Goal: Check status: Check status

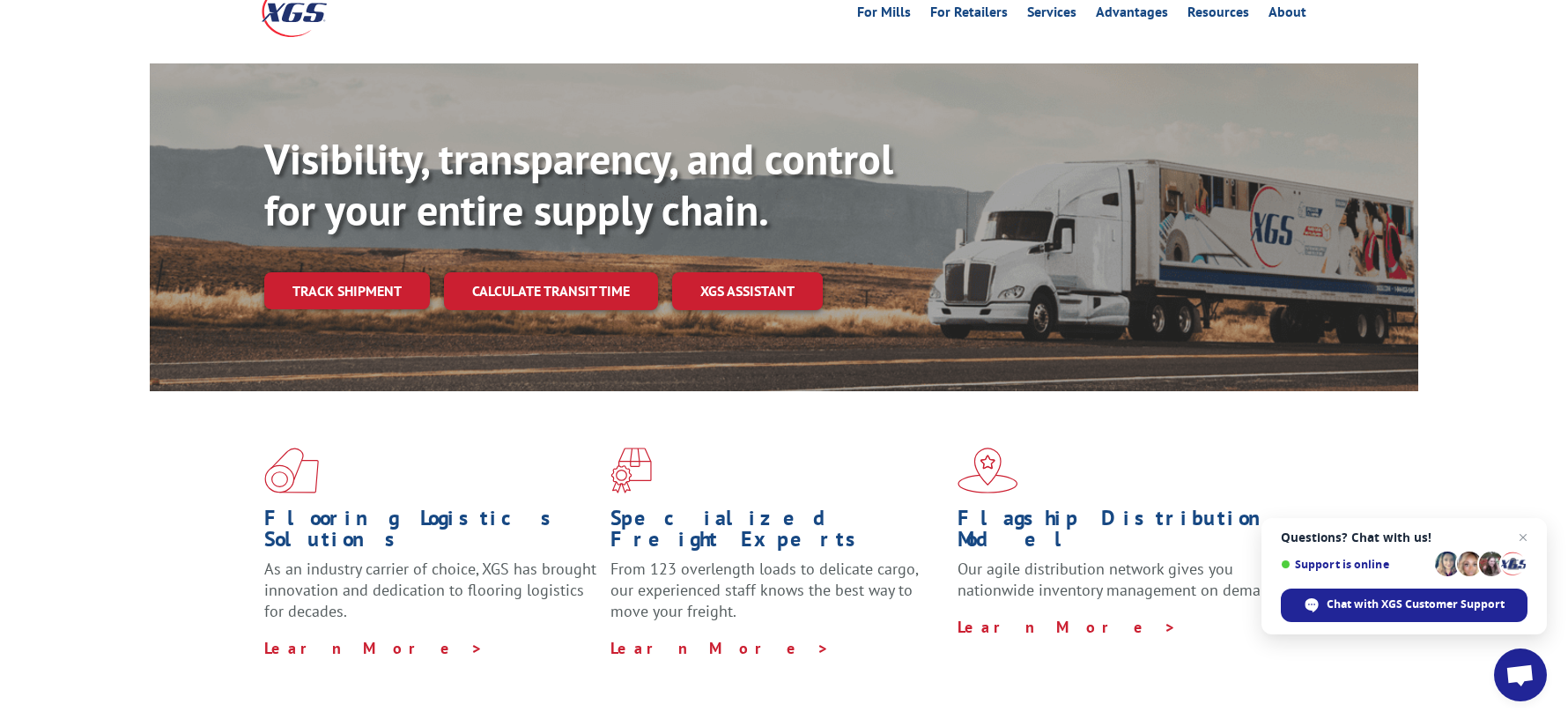
scroll to position [88, 0]
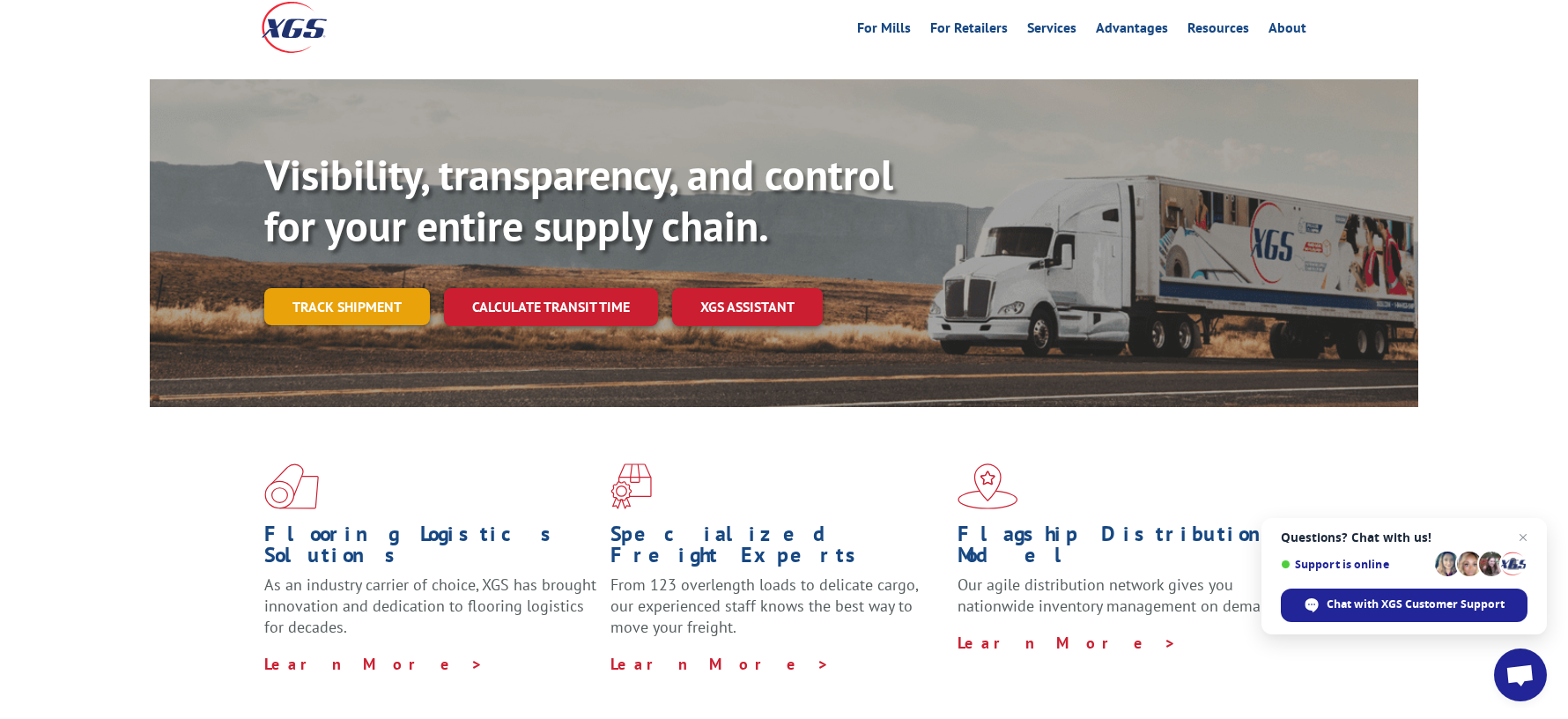
click at [338, 288] on link "Track shipment" at bounding box center [347, 307] width 166 height 37
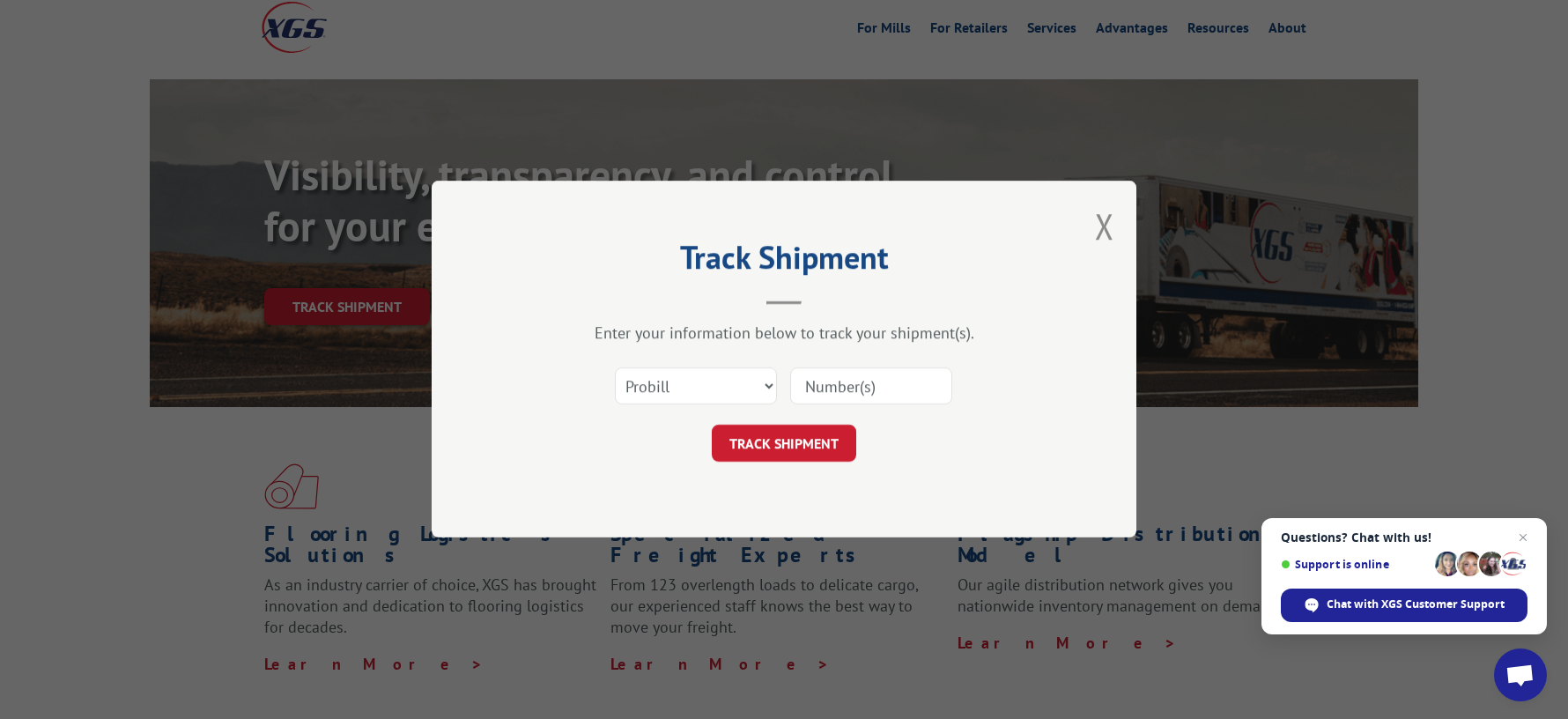
click at [811, 376] on input at bounding box center [870, 386] width 162 height 37
type input "YEMPTPTVTB68ZV4"
click at [779, 455] on button "TRACK SHIPMENT" at bounding box center [783, 444] width 144 height 37
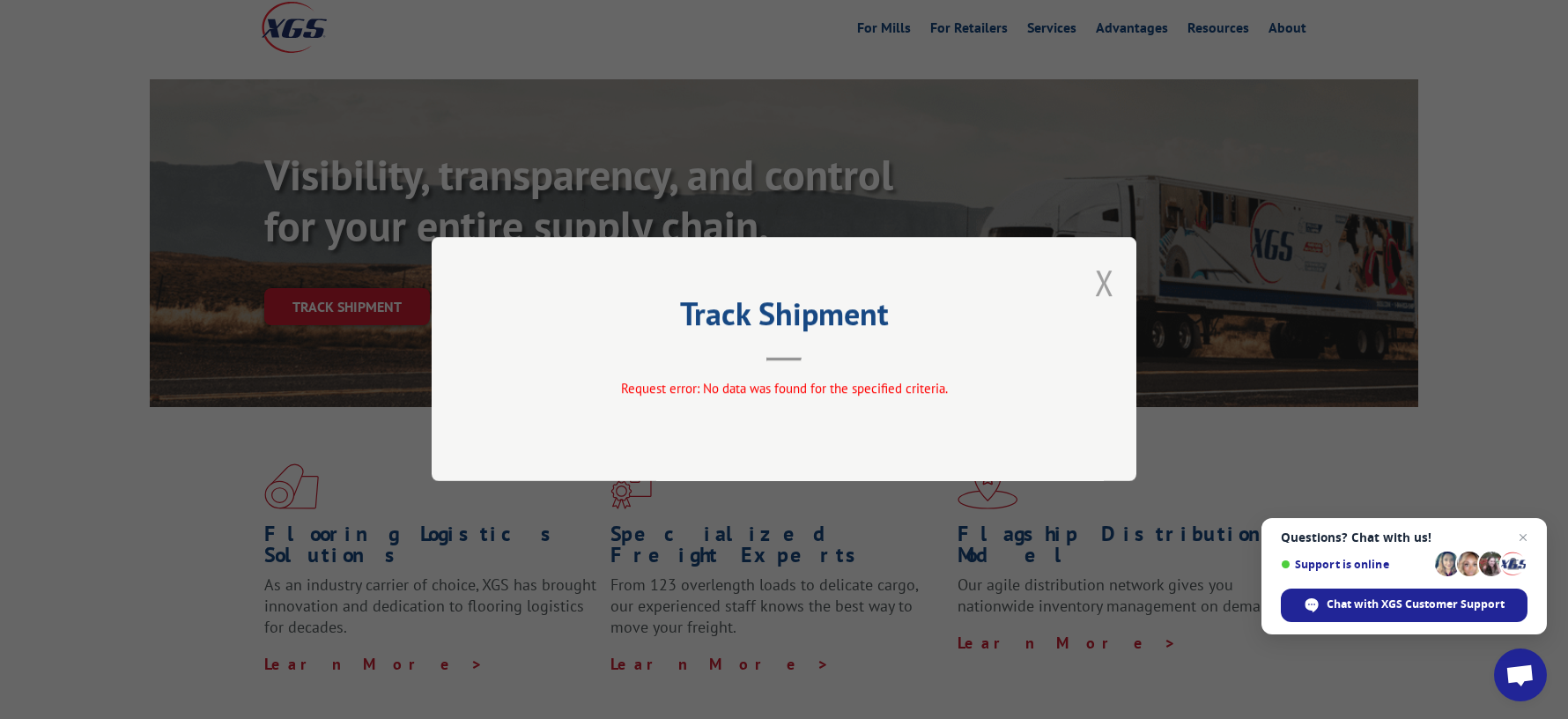
click at [1101, 290] on button "Close modal" at bounding box center [1104, 283] width 19 height 46
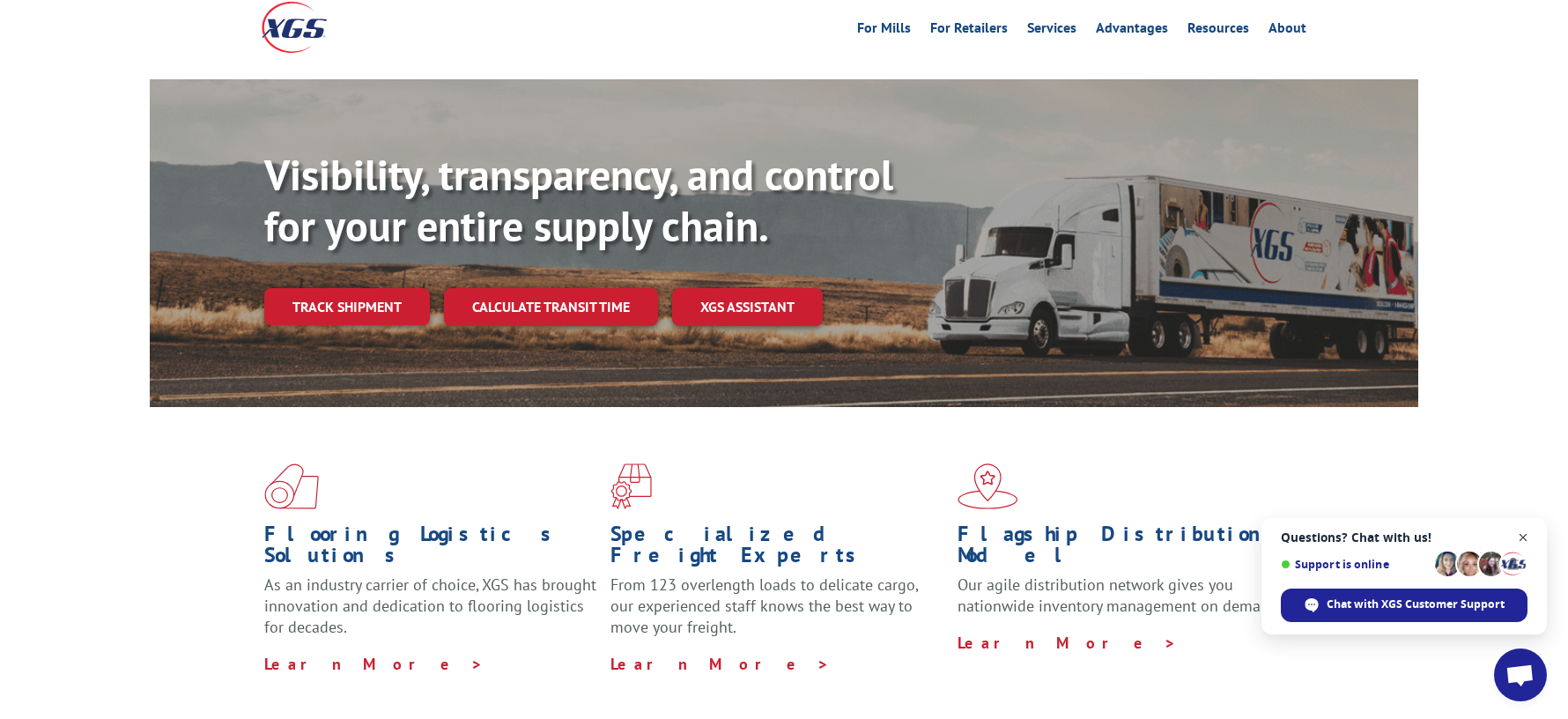
click at [1528, 533] on span "Close chat" at bounding box center [1523, 537] width 22 height 22
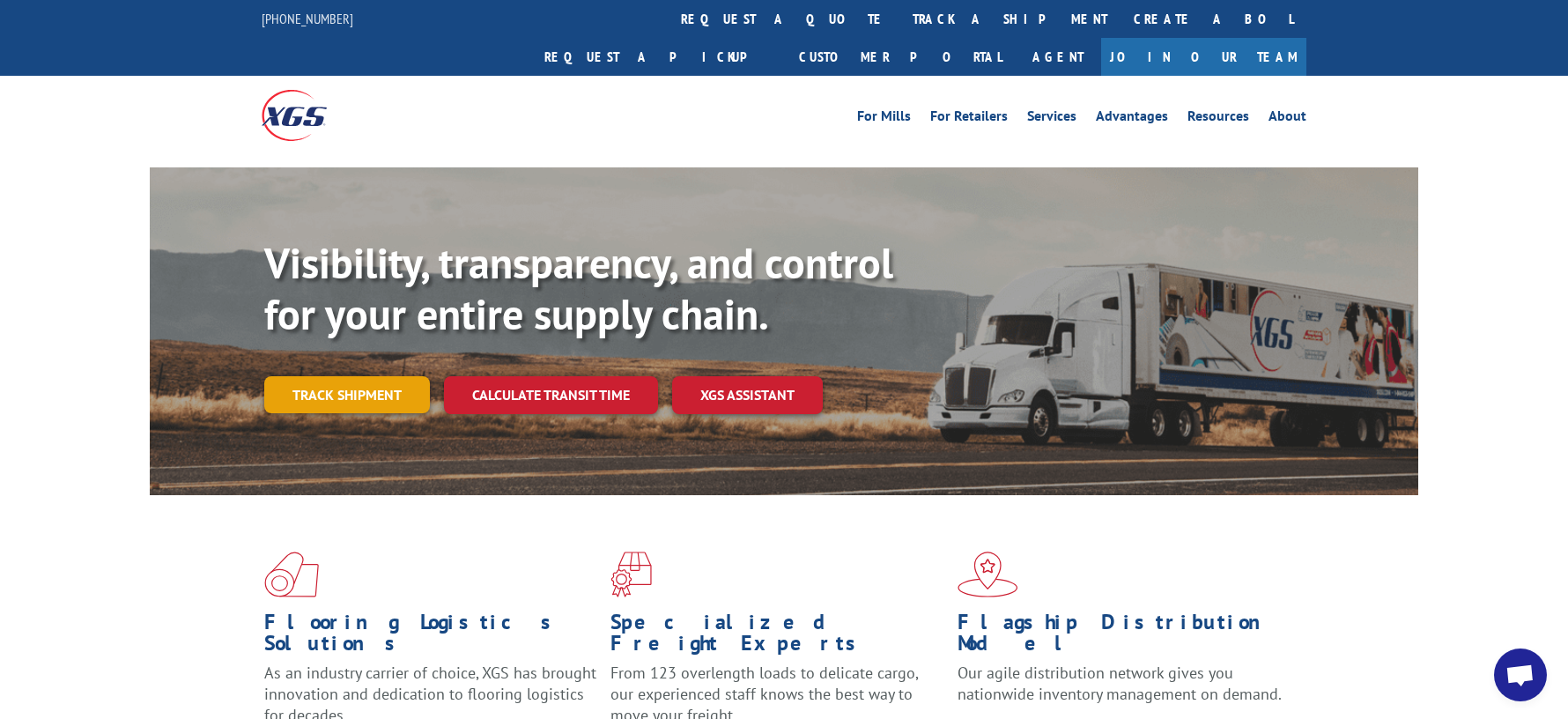
click at [317, 376] on link "Track shipment" at bounding box center [347, 395] width 166 height 37
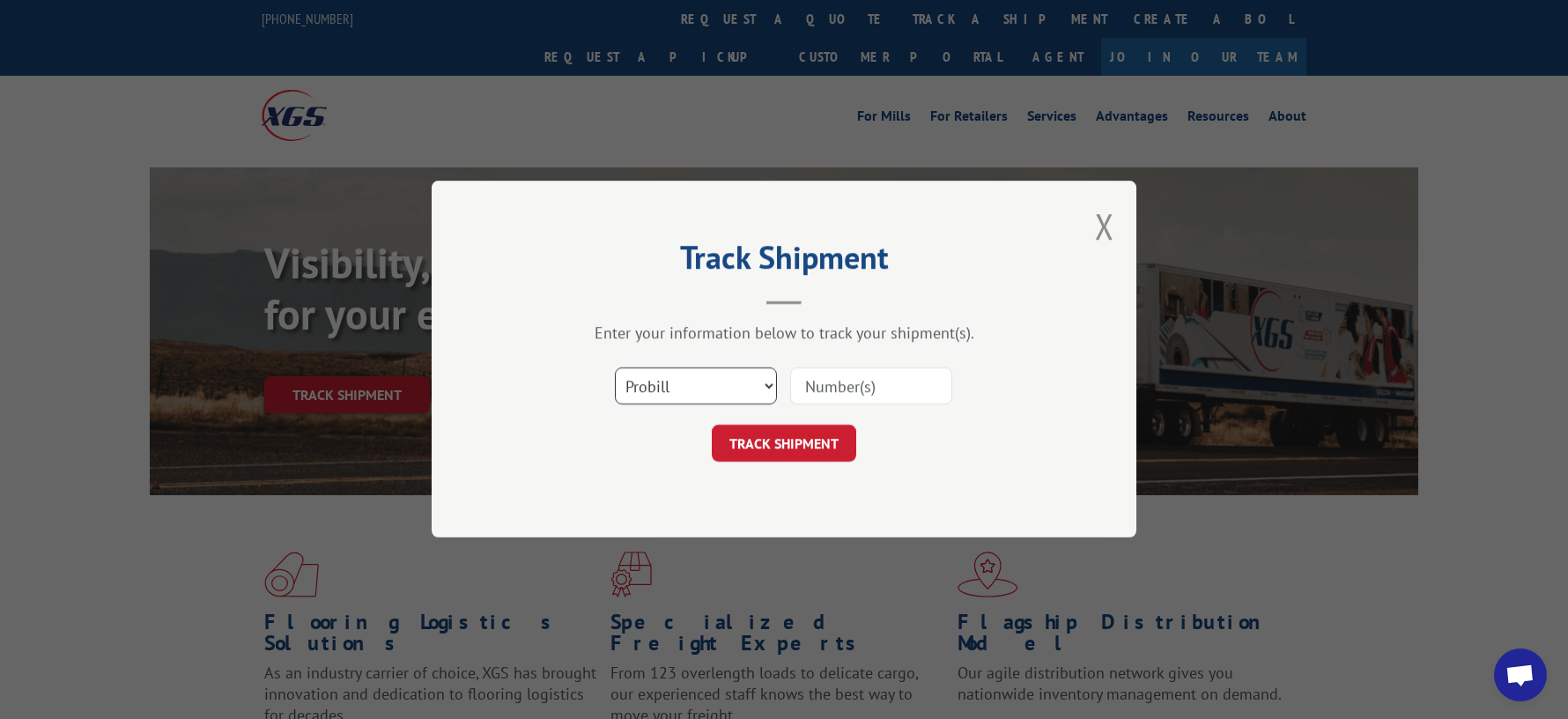
click at [769, 387] on select "Select category... Probill BOL PO" at bounding box center [695, 386] width 162 height 37
select select "po"
click at [615, 368] on select "Select category... Probill BOL PO" at bounding box center [695, 386] width 162 height 37
click at [828, 393] on input at bounding box center [870, 386] width 162 height 37
type input "4131010"
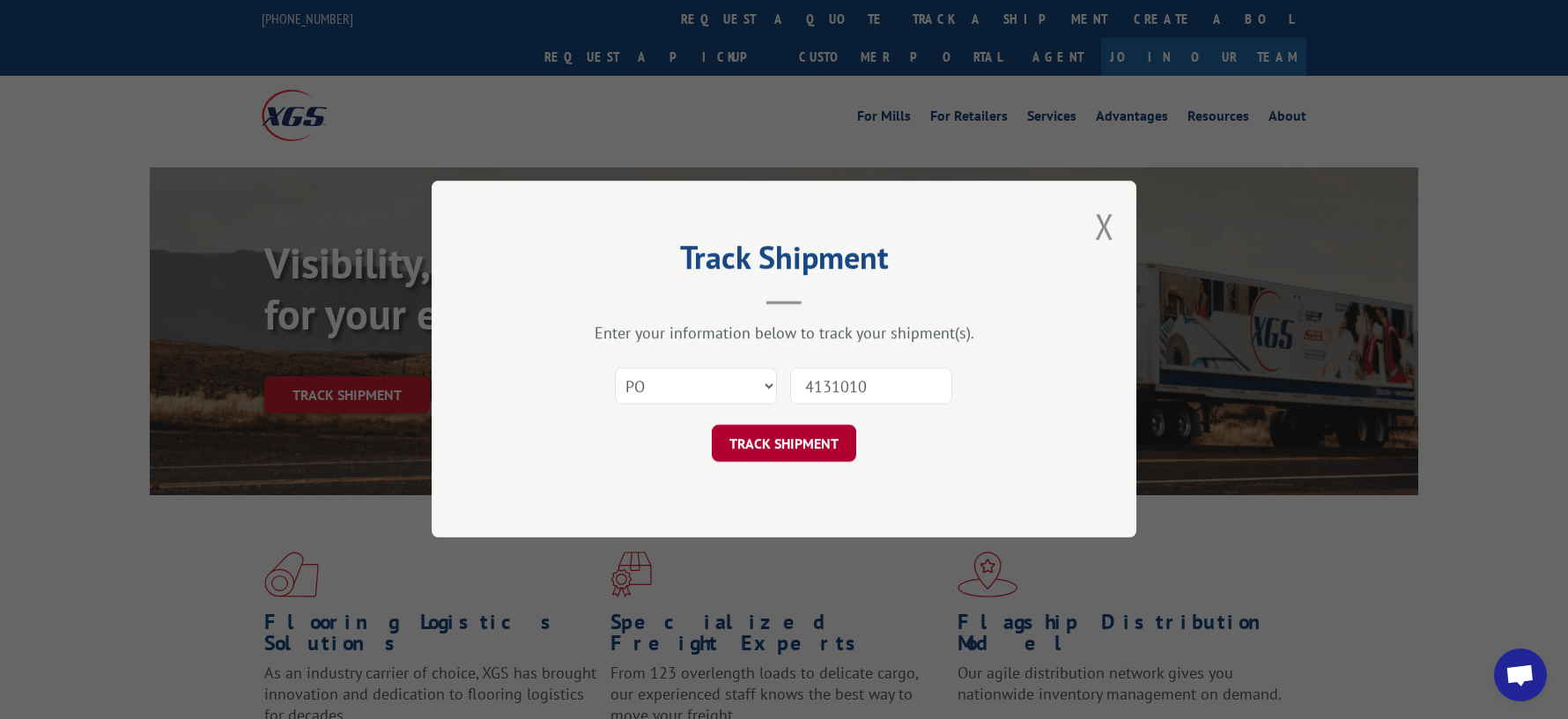
click at [801, 448] on button "TRACK SHIPMENT" at bounding box center [783, 444] width 144 height 37
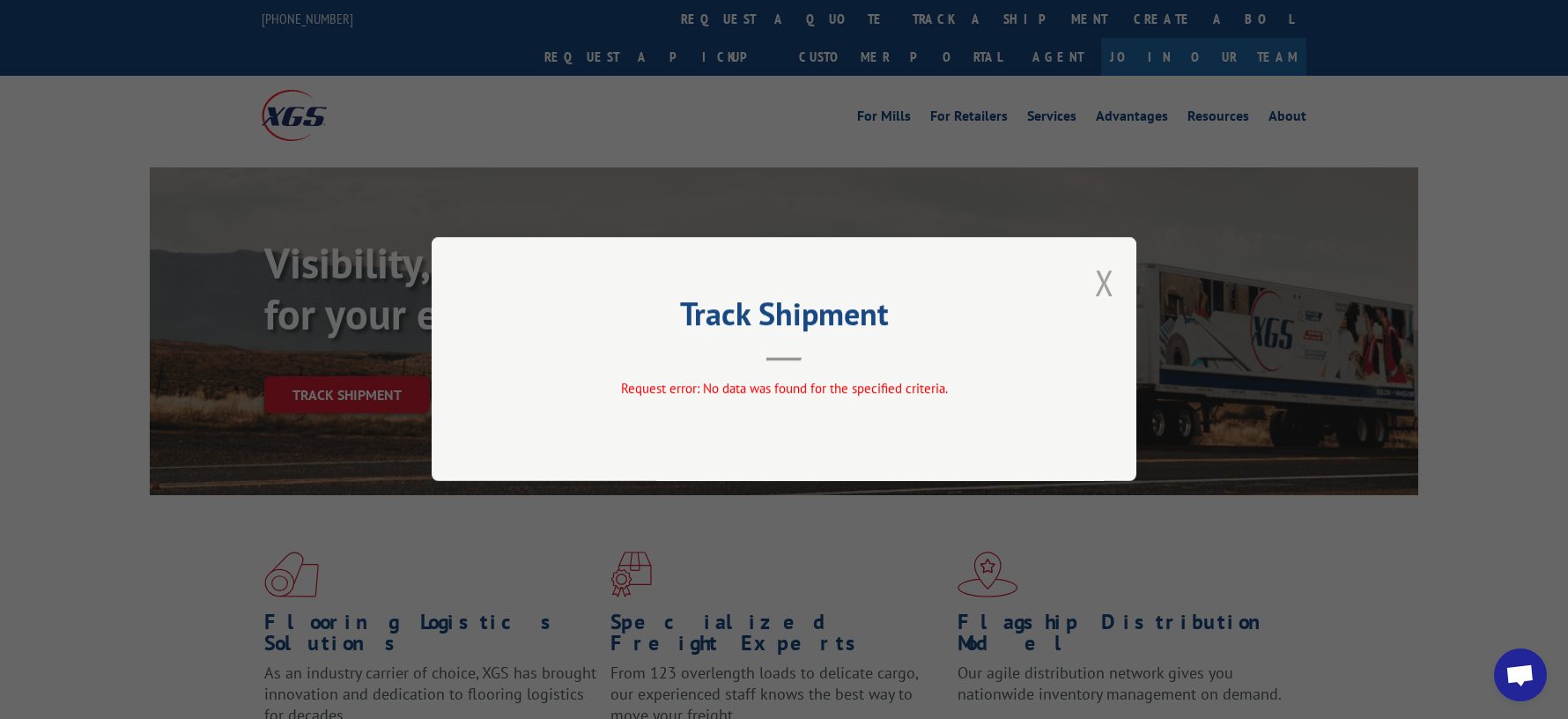
click at [1106, 286] on button "Close modal" at bounding box center [1104, 283] width 19 height 46
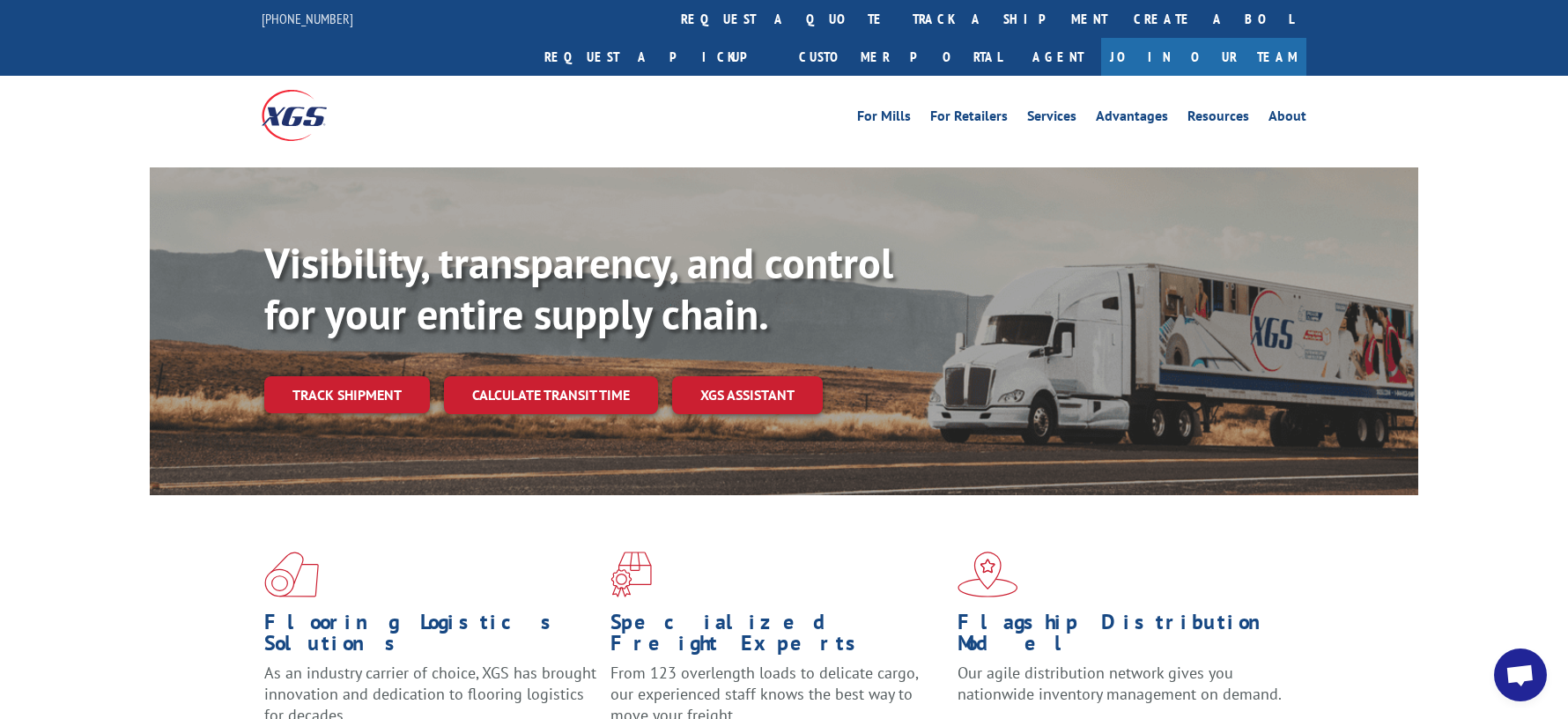
click at [899, 16] on link "track a shipment" at bounding box center [1010, 18] width 221 height 38
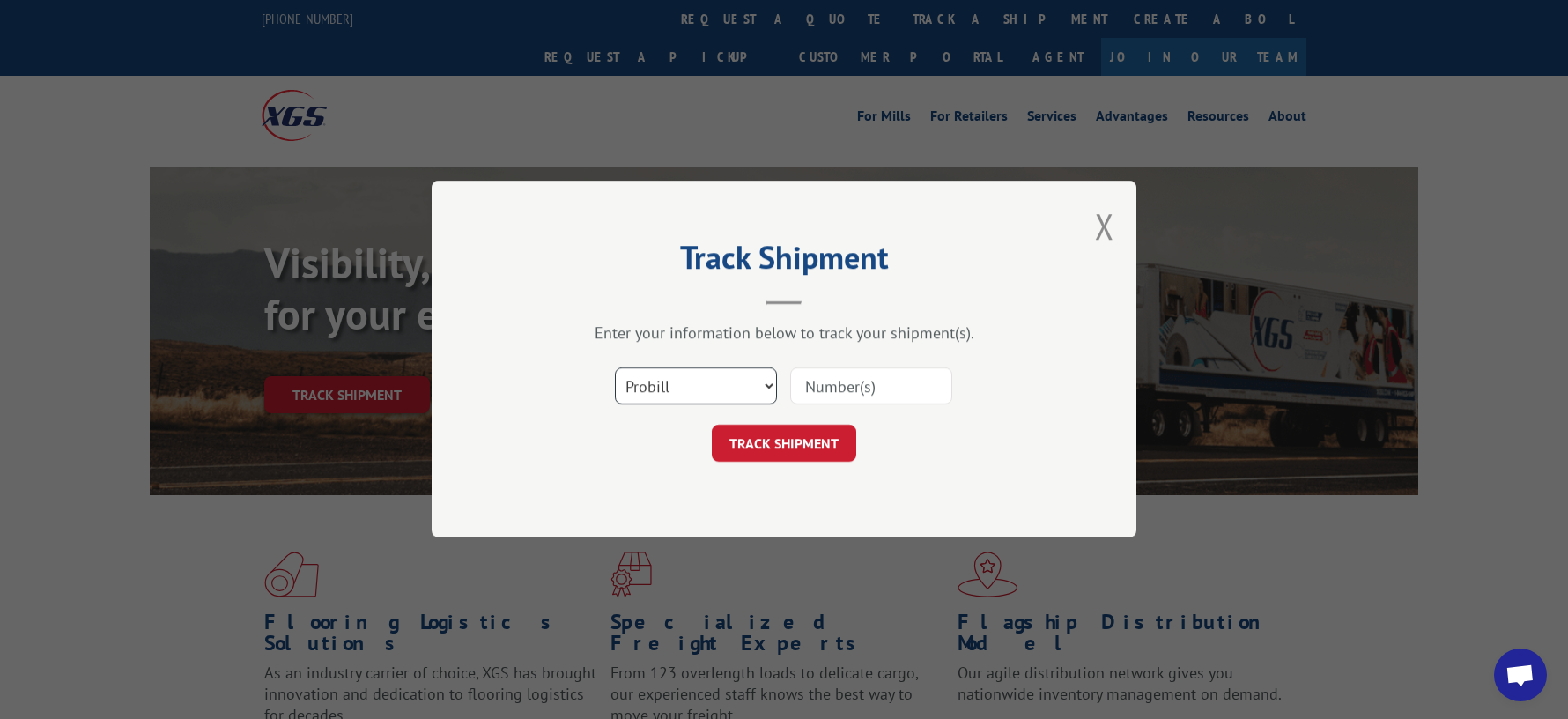
click at [764, 383] on select "Select category... Probill BOL PO" at bounding box center [695, 386] width 162 height 37
select select "bol"
click at [615, 368] on select "Select category... Probill BOL PO" at bounding box center [695, 386] width 162 height 37
click at [826, 387] on input at bounding box center [870, 386] width 162 height 37
type input "YEMPTPTVTB68ZV4"
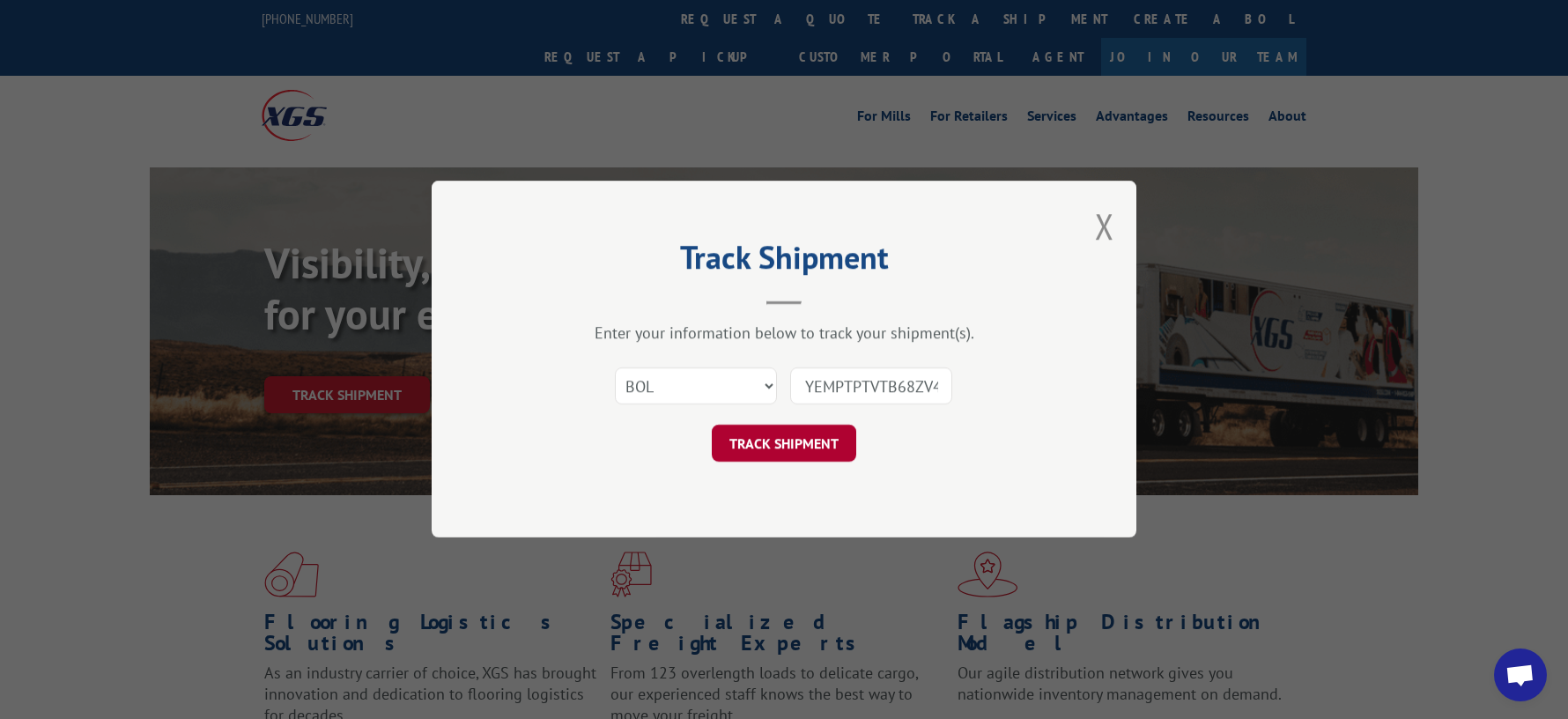
click at [812, 447] on button "TRACK SHIPMENT" at bounding box center [783, 444] width 144 height 37
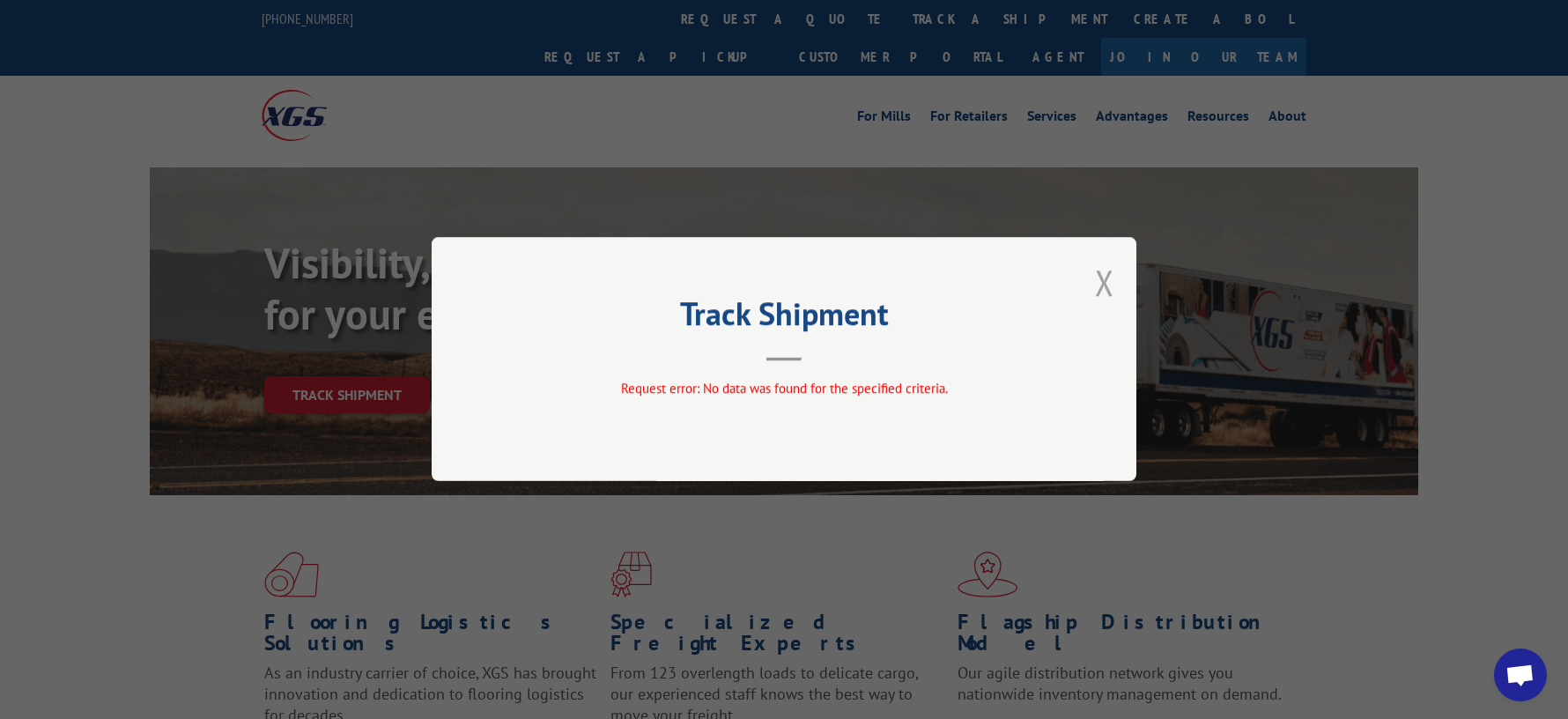
click at [1110, 290] on button "Close modal" at bounding box center [1104, 283] width 19 height 46
